Goal: Book appointment/travel/reservation

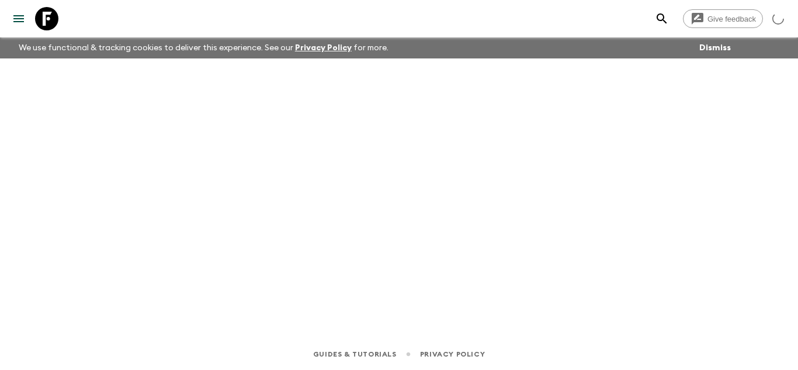
click at [49, 16] on icon at bounding box center [46, 18] width 23 height 23
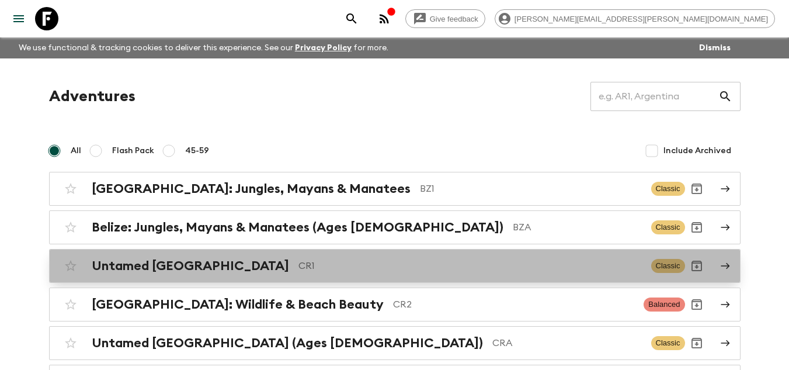
click at [267, 277] on link "Untamed [GEOGRAPHIC_DATA] CR1 Classic" at bounding box center [394, 266] width 691 height 34
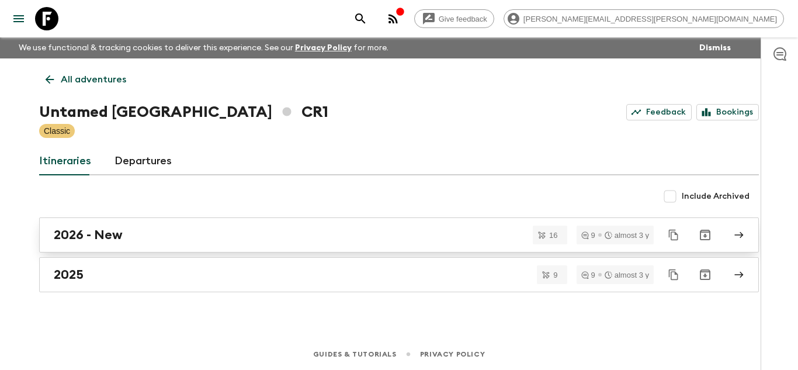
click at [162, 239] on div "2026 - New" at bounding box center [388, 234] width 668 height 15
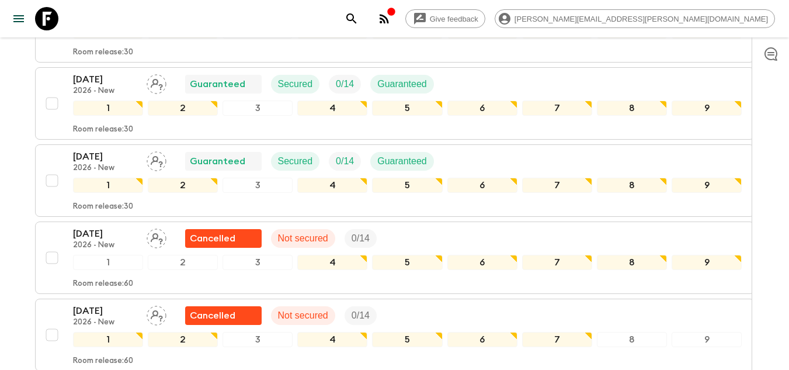
scroll to position [1168, 0]
